Goal: Find contact information: Find contact information

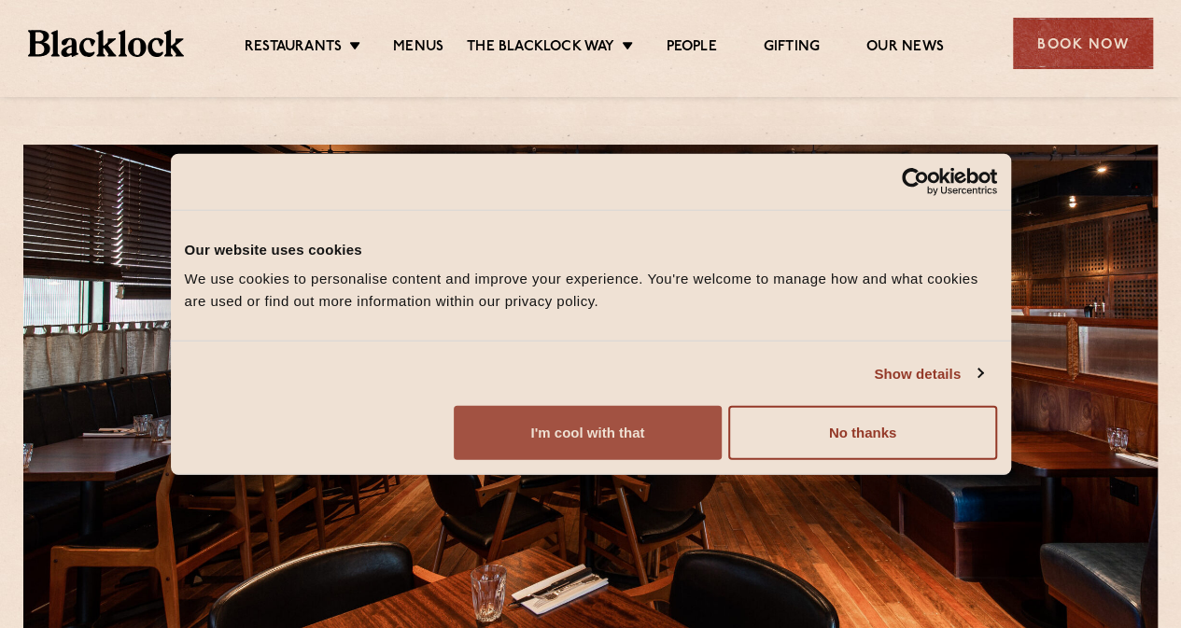
click at [722, 460] on button "I'm cool with that" at bounding box center [588, 433] width 268 height 54
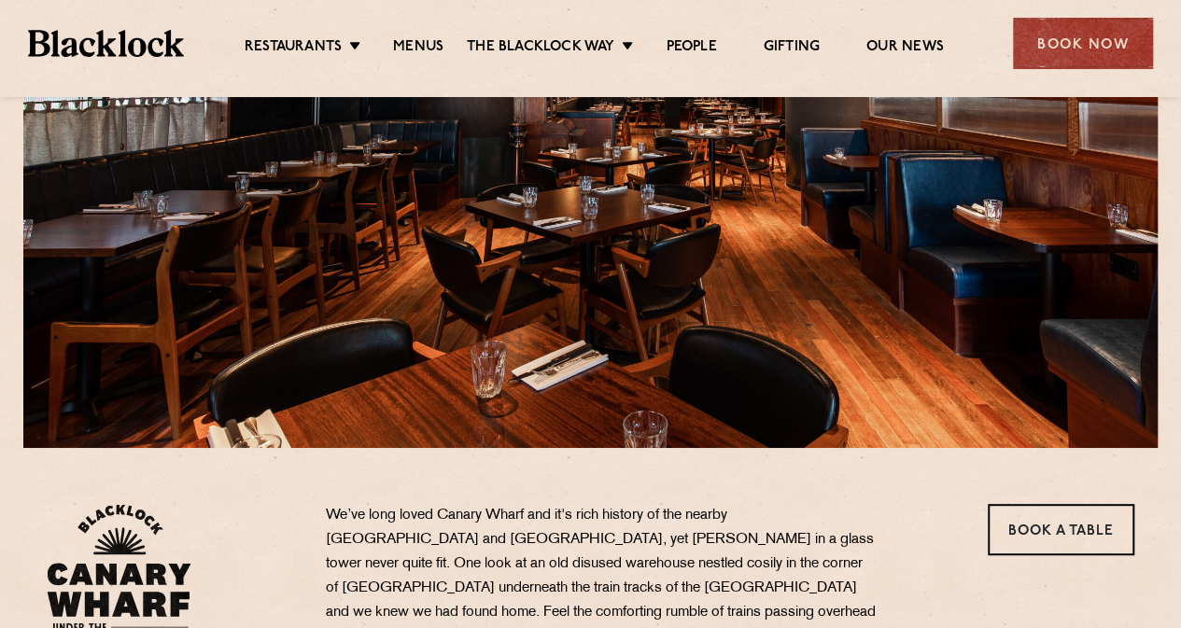
scroll to position [192, 0]
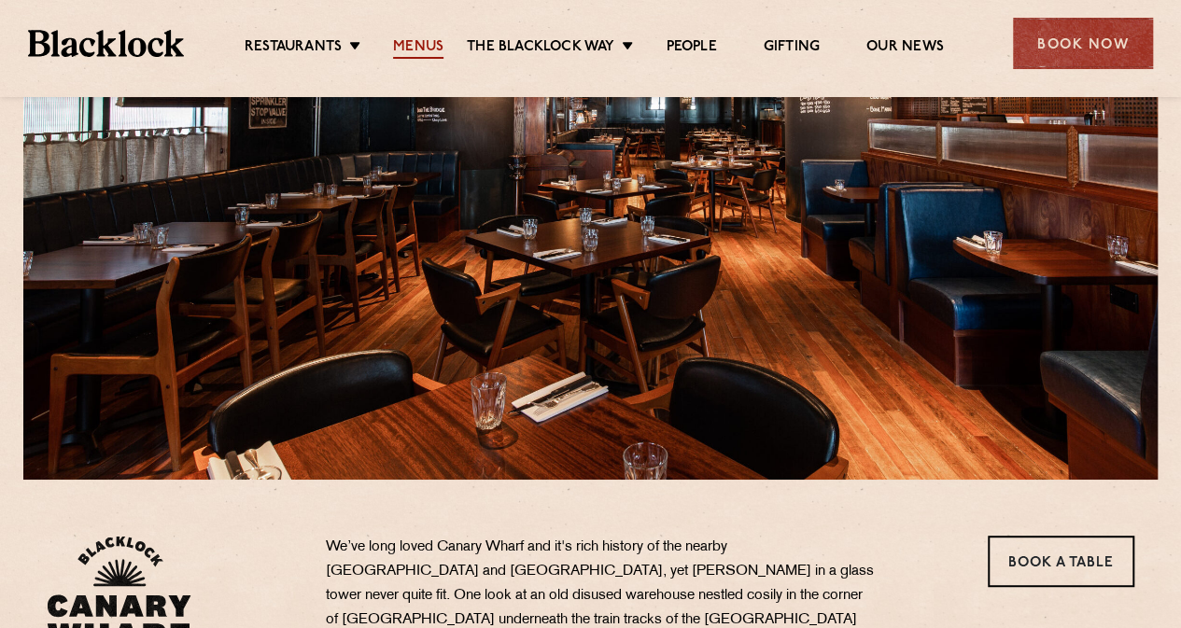
click at [423, 54] on link "Menus" at bounding box center [418, 48] width 50 height 21
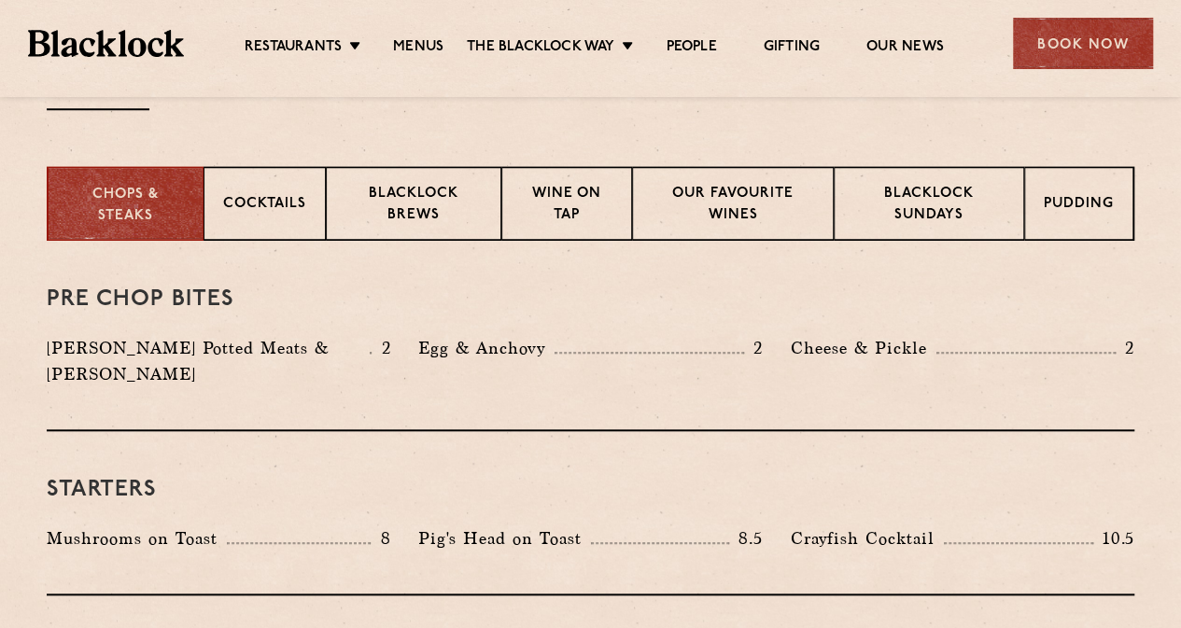
scroll to position [710, 0]
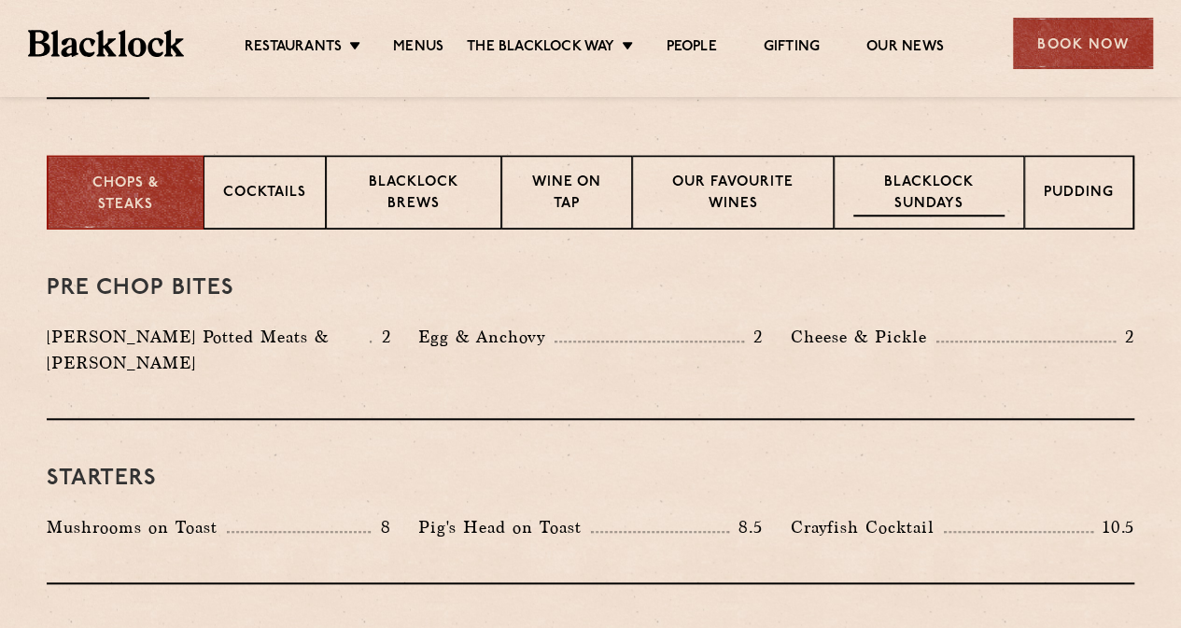
click at [907, 190] on p "Blacklock Sundays" at bounding box center [928, 195] width 151 height 44
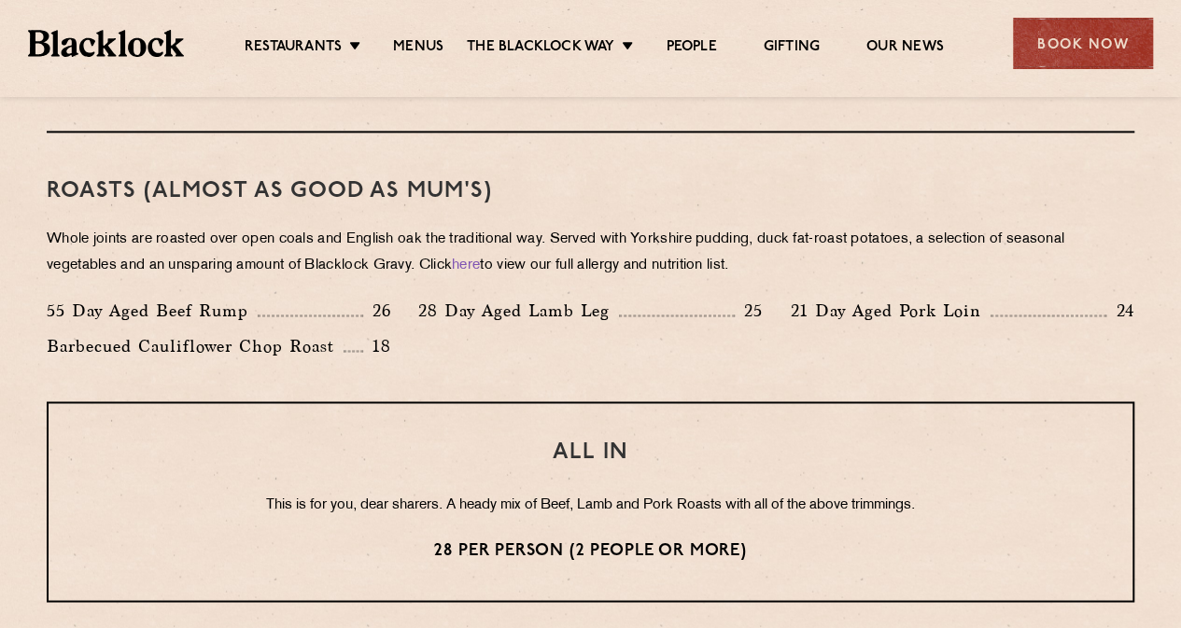
scroll to position [1307, 0]
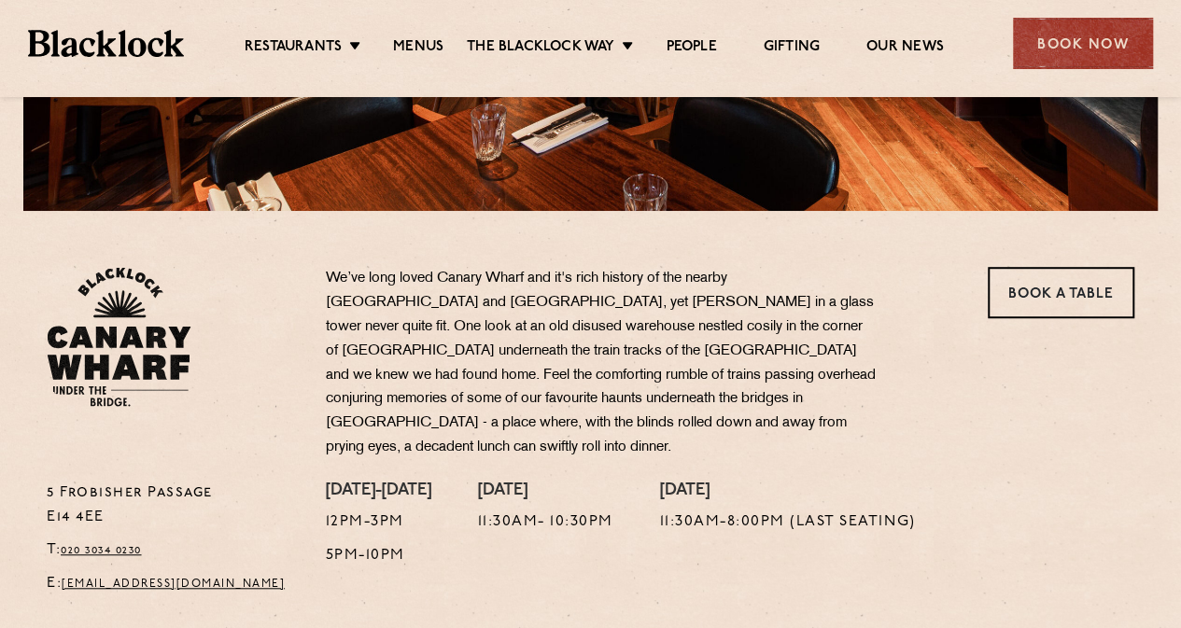
scroll to position [448, 0]
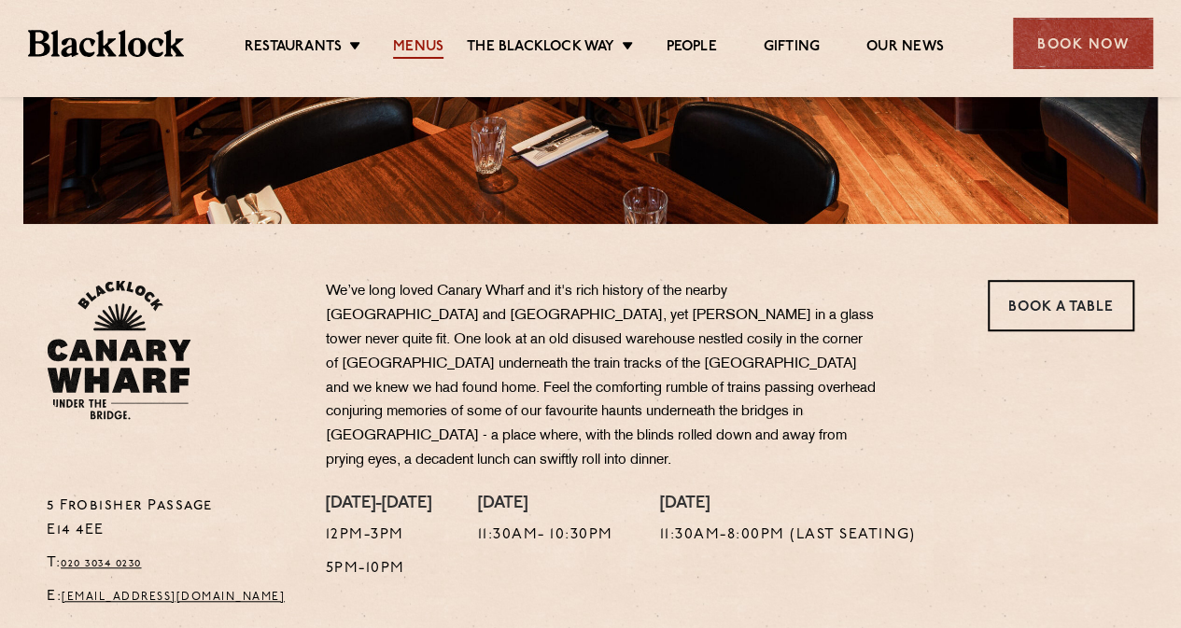
click at [415, 46] on link "Menus" at bounding box center [418, 48] width 50 height 21
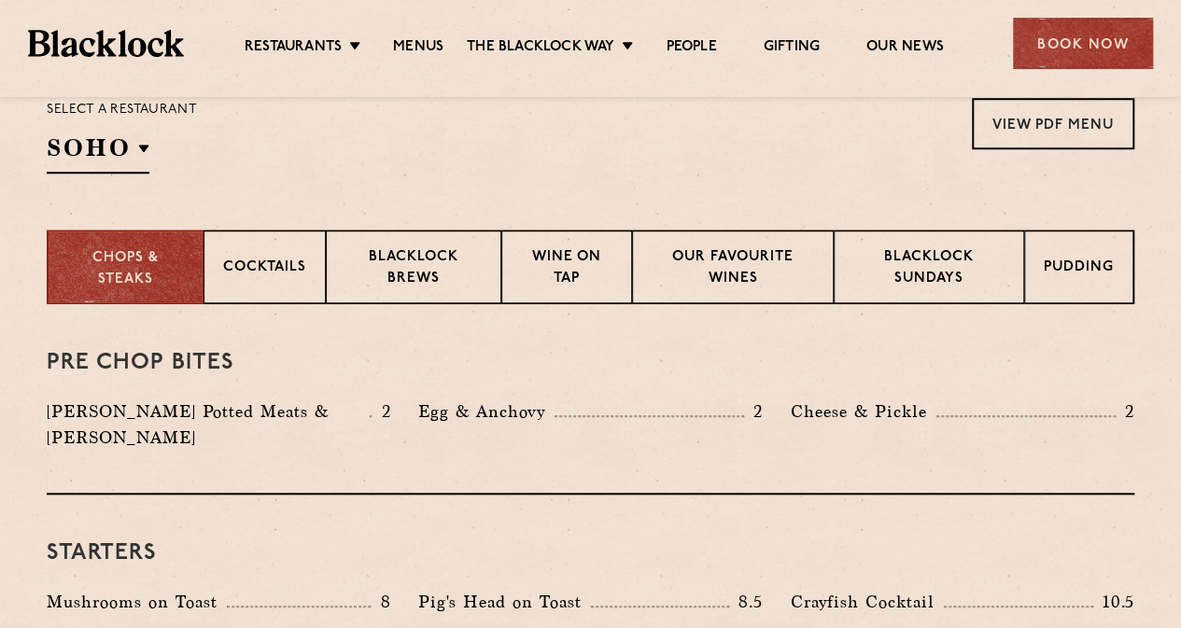
scroll to position [672, 0]
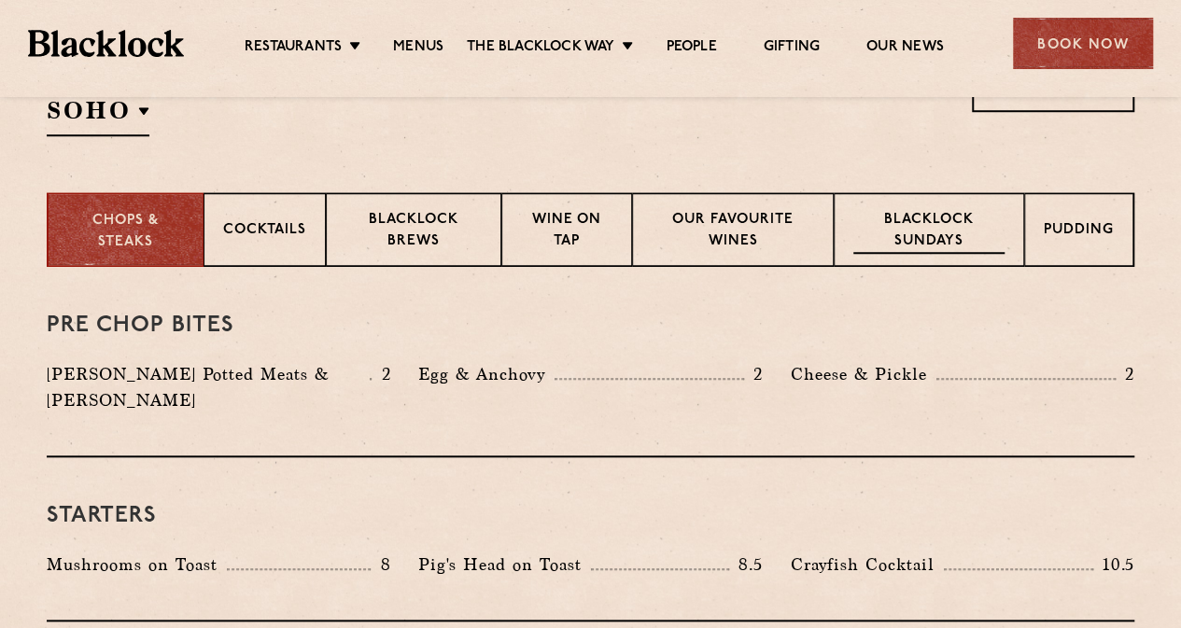
click at [914, 240] on p "Blacklock Sundays" at bounding box center [928, 232] width 151 height 44
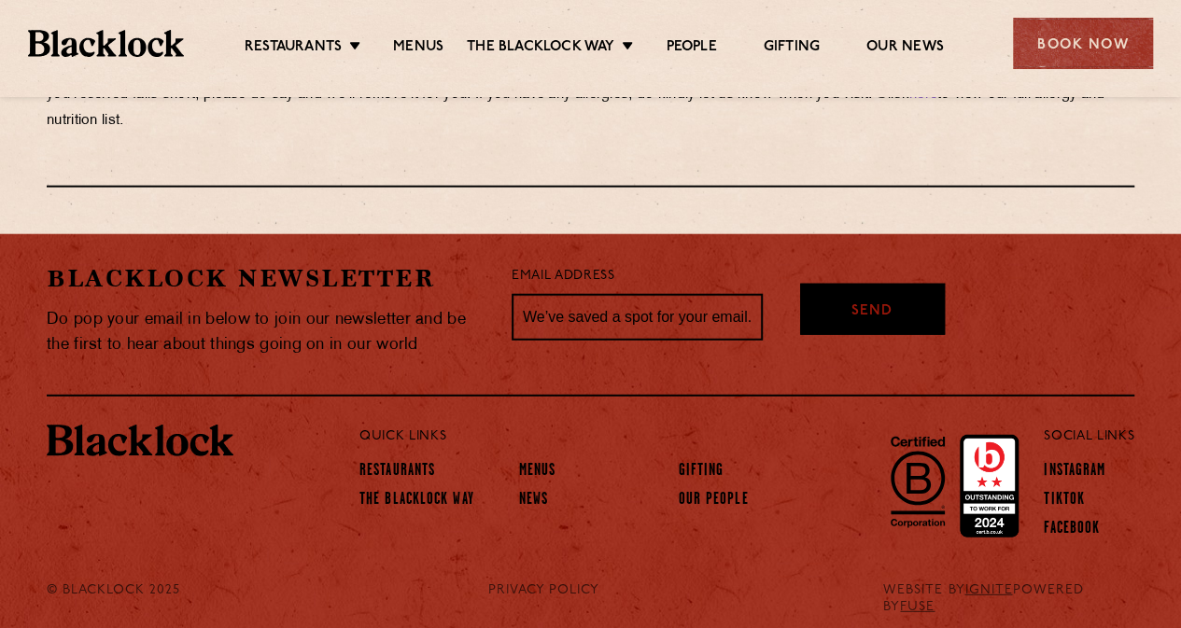
scroll to position [2280, 0]
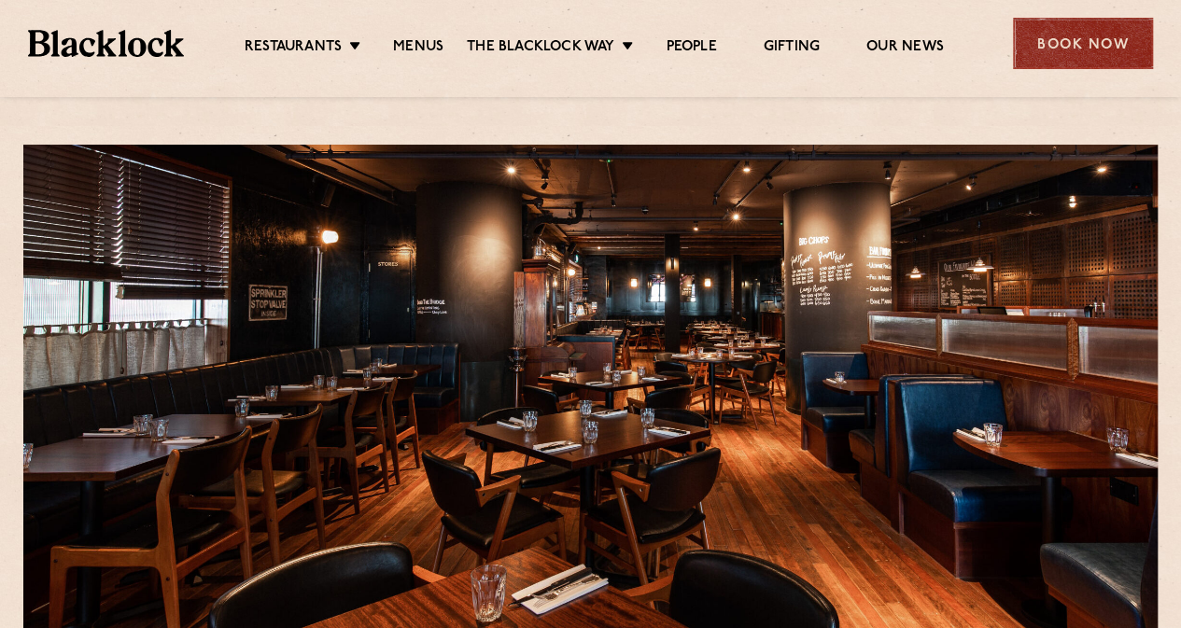
click at [1083, 56] on div "Book Now" at bounding box center [1083, 43] width 140 height 51
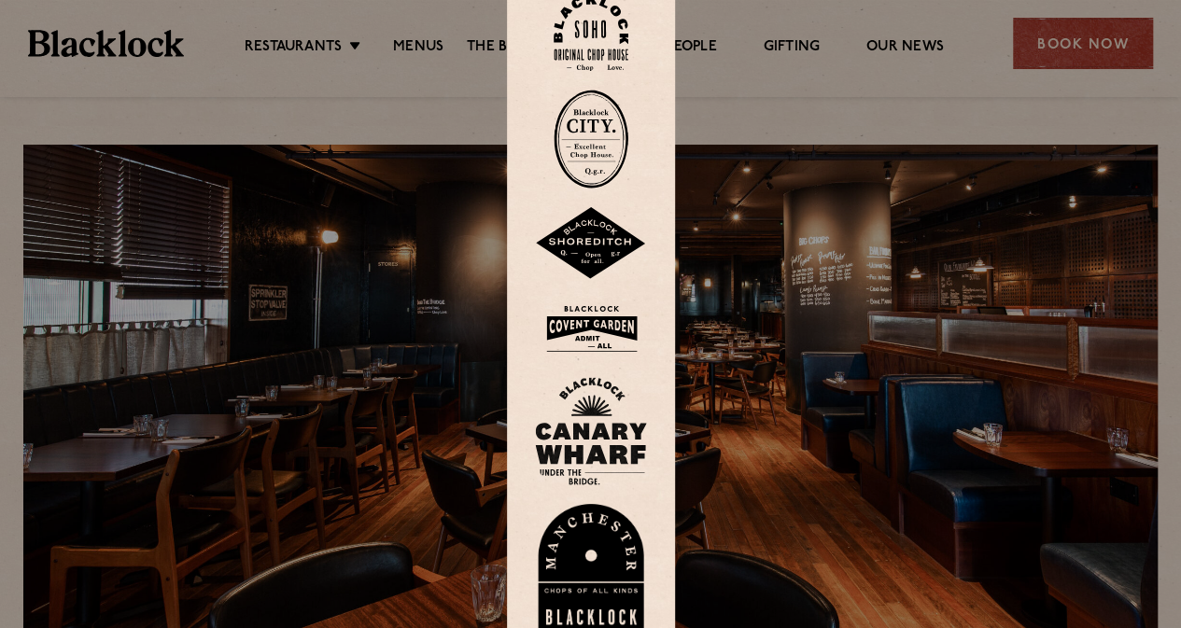
click at [594, 428] on img at bounding box center [591, 431] width 112 height 108
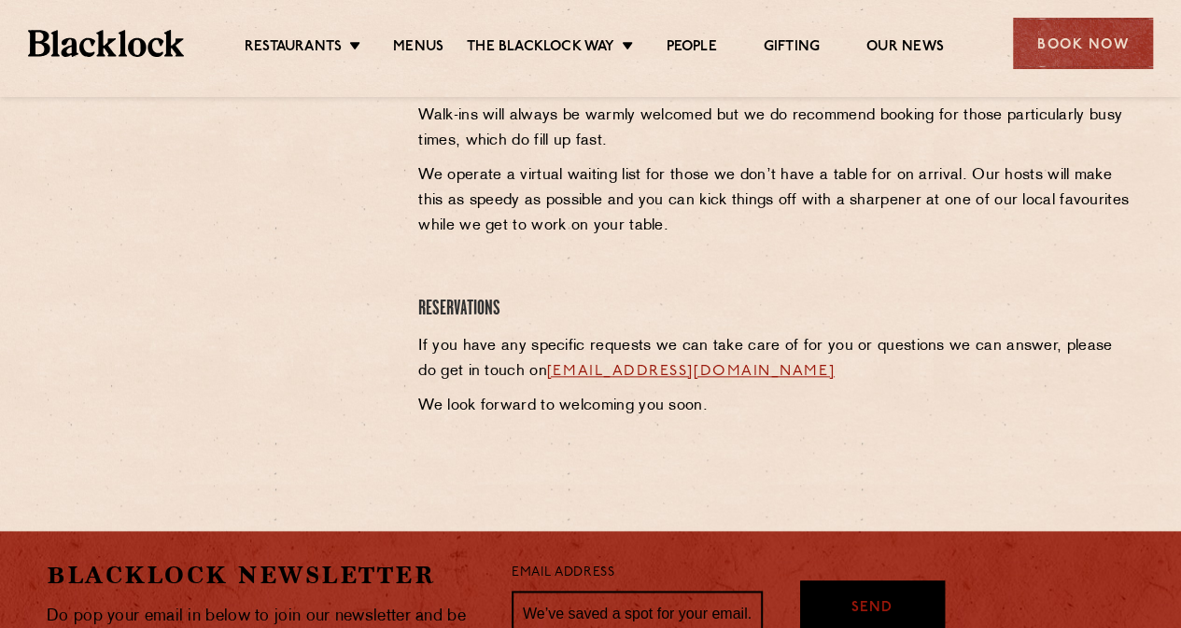
scroll to position [857, 0]
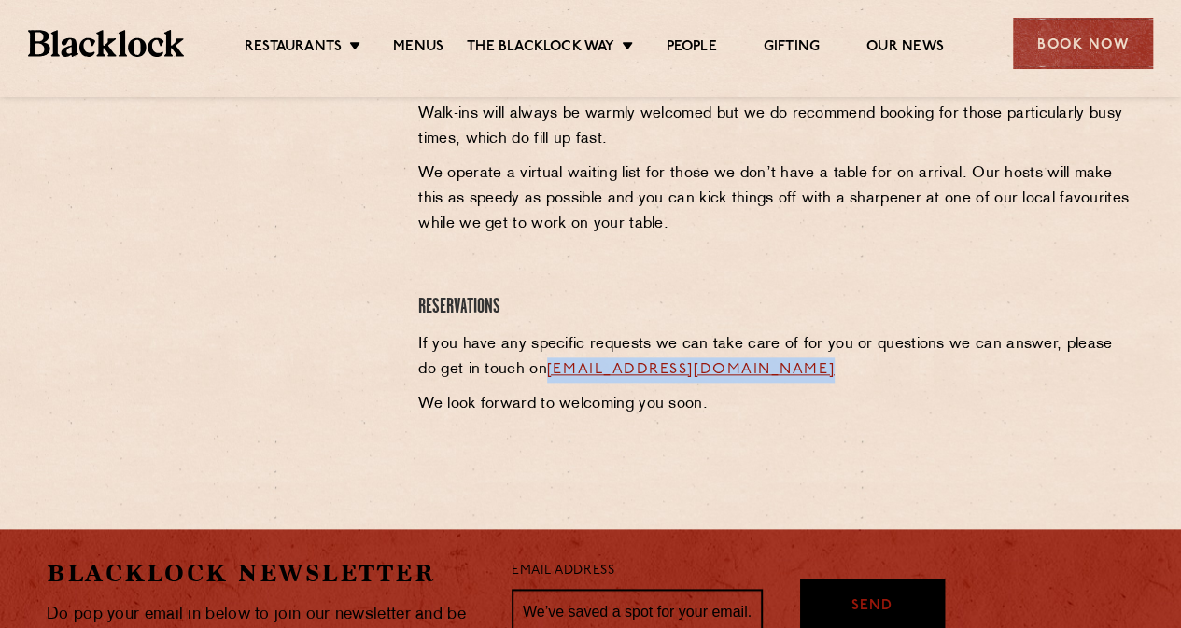
drag, startPoint x: 824, startPoint y: 372, endPoint x: 525, endPoint y: 384, distance: 300.0
click at [525, 384] on div "Canary Wharf Reservations In keeping with traditional British Chop Houses, a me…" at bounding box center [776, 149] width 744 height 556
copy p "[EMAIL_ADDRESS][DOMAIN_NAME]"
